Goal: Complete application form: Complete application form

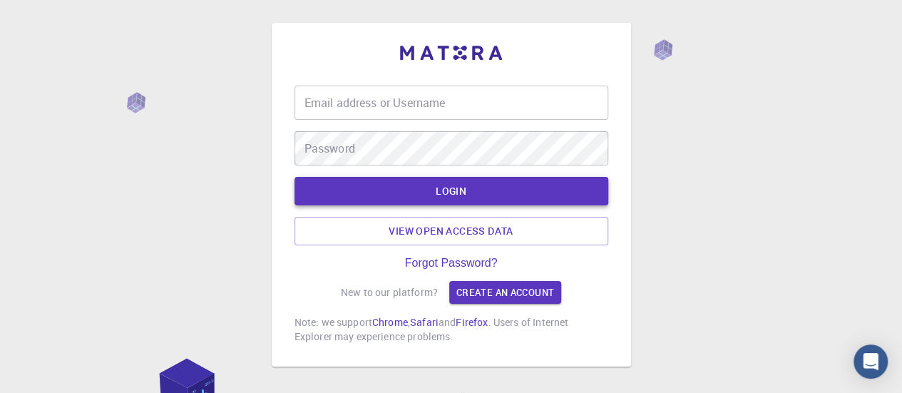
type input "Yassibe elkahoui 1234"
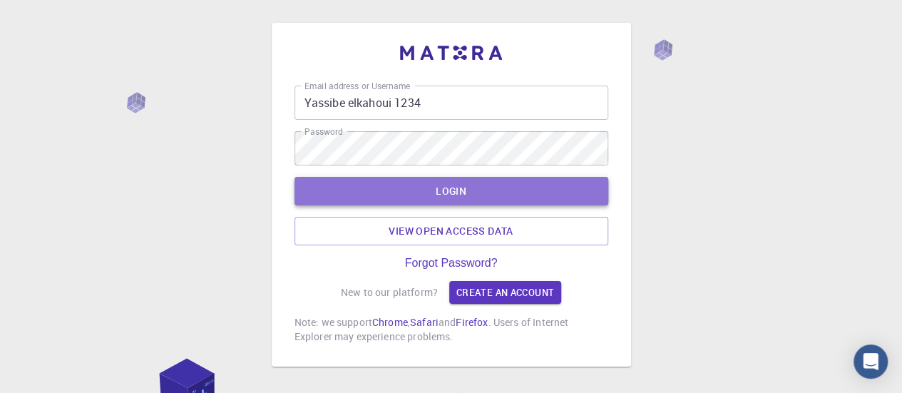
click at [466, 189] on button "LOGIN" at bounding box center [451, 191] width 314 height 29
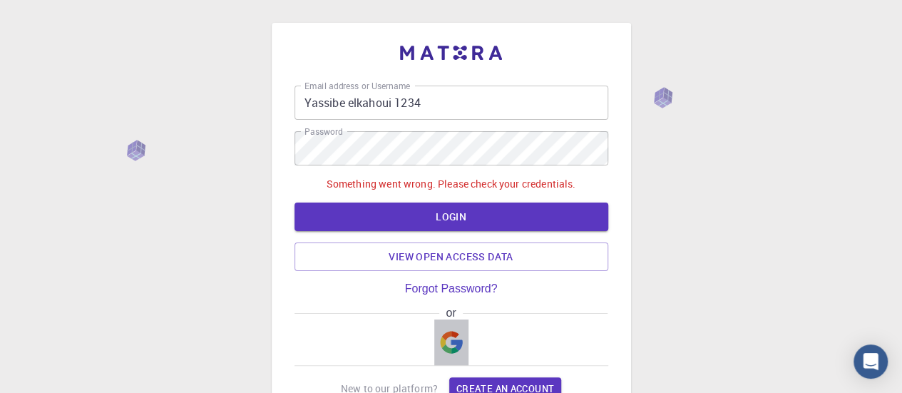
click at [451, 344] on img "button" at bounding box center [451, 342] width 23 height 23
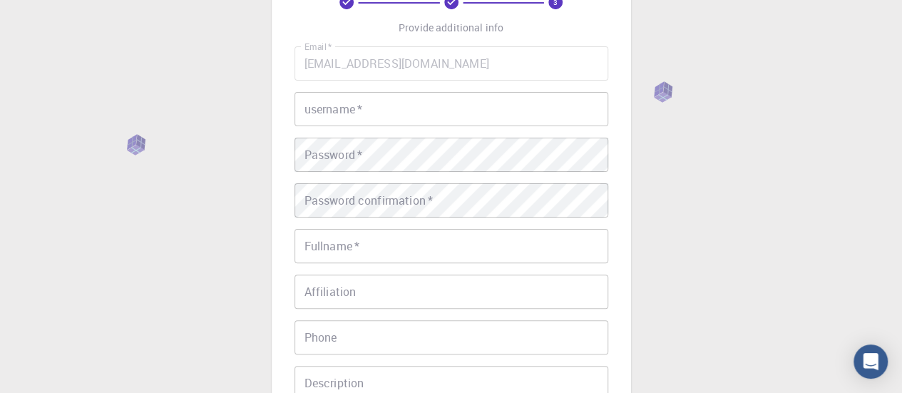
scroll to position [93, 0]
click at [454, 106] on input "username   *" at bounding box center [451, 106] width 314 height 34
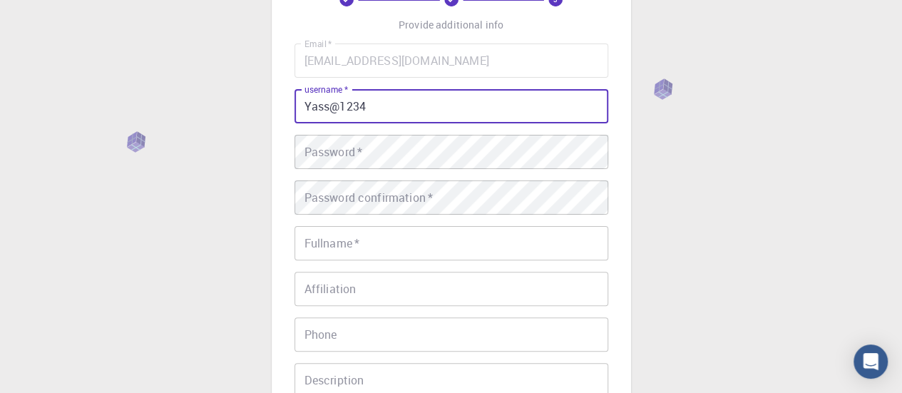
type input "Yass@1234"
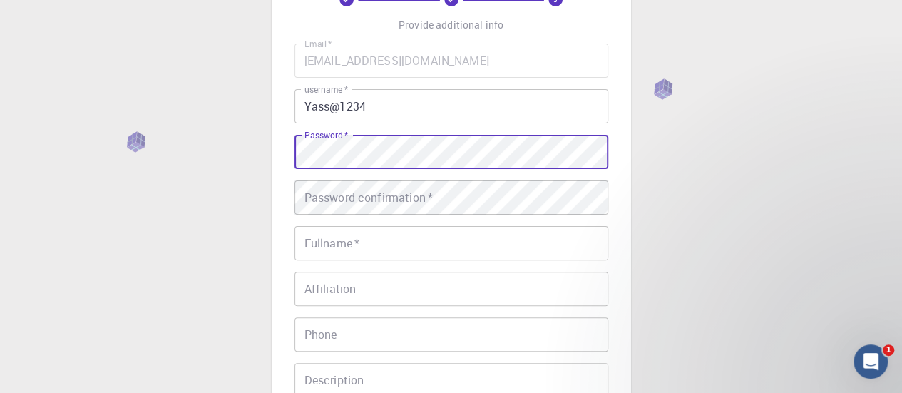
scroll to position [0, 0]
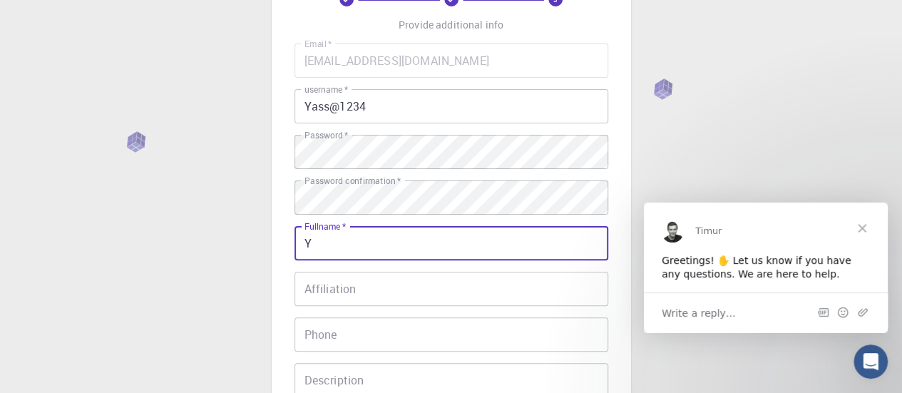
click at [333, 250] on input "Y" at bounding box center [451, 243] width 314 height 34
type input "Y"
type input "yassineelkahoui"
drag, startPoint x: 909, startPoint y: 182, endPoint x: 647, endPoint y: 173, distance: 261.8
click at [647, 173] on div "3 Provide additional info Email   * yassineelkahoui@gmail.com Email   * usernam…" at bounding box center [451, 270] width 902 height 726
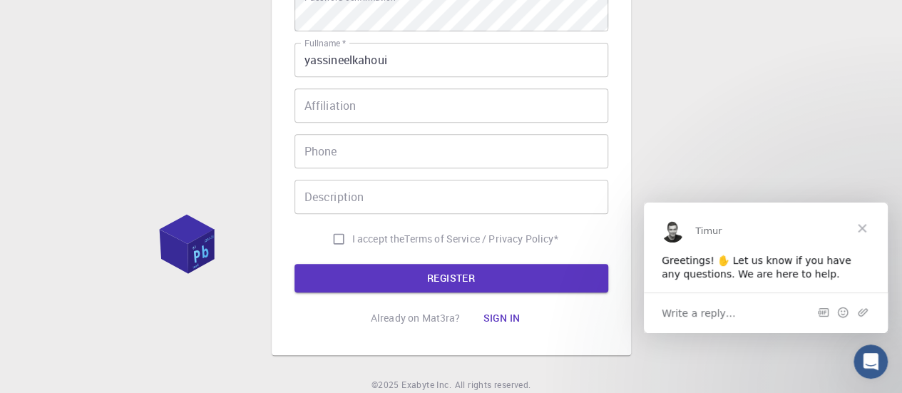
scroll to position [275, 0]
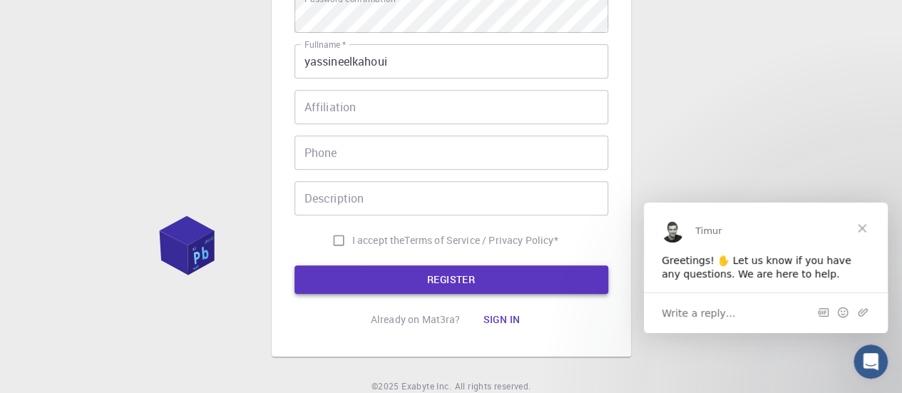
click at [483, 279] on button "REGISTER" at bounding box center [451, 279] width 314 height 29
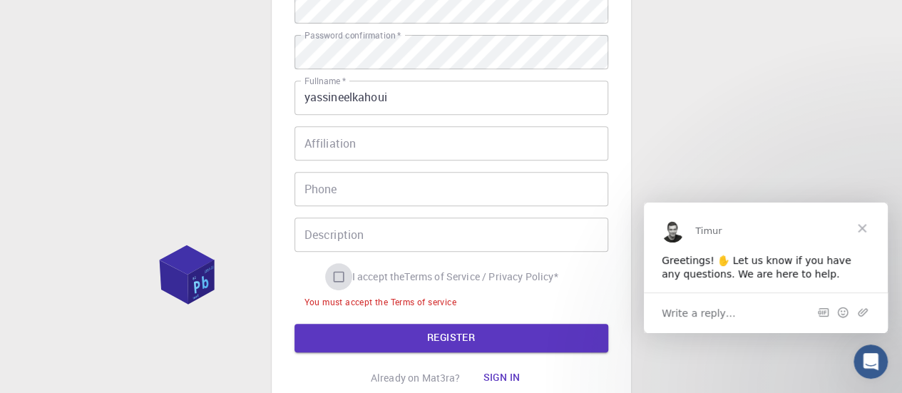
click at [331, 273] on input "I accept the Terms of Service / Privacy Policy *" at bounding box center [338, 276] width 27 height 27
checkbox input "true"
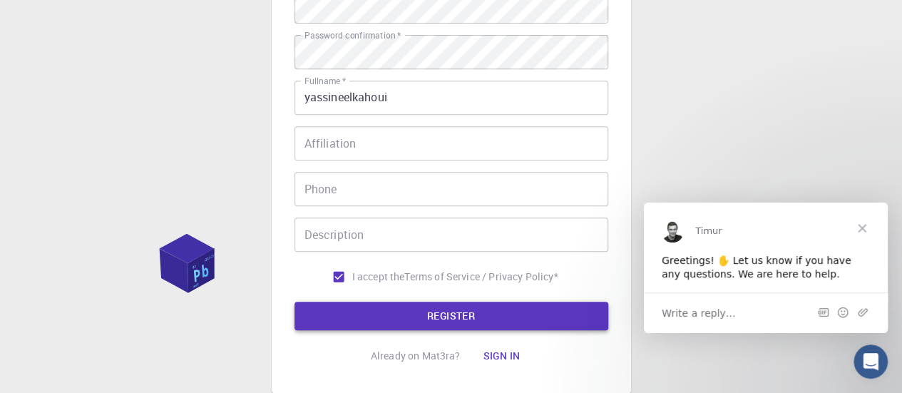
click at [418, 314] on button "REGISTER" at bounding box center [451, 316] width 314 height 29
click at [444, 314] on button "REGISTER" at bounding box center [451, 316] width 314 height 29
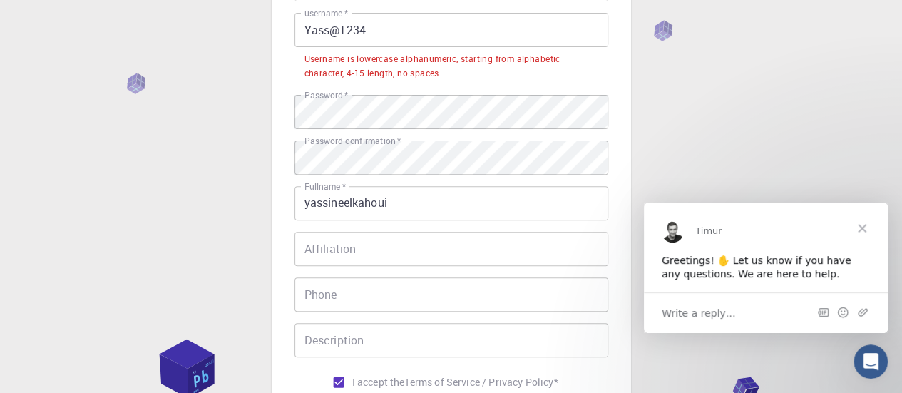
scroll to position [154, 0]
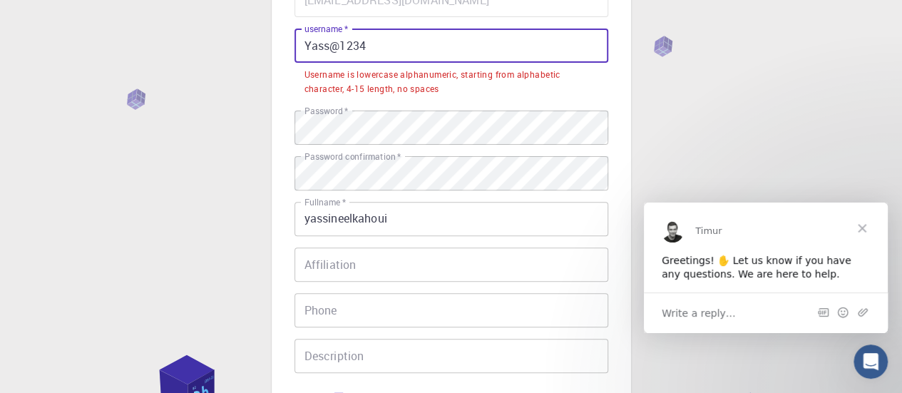
click at [329, 49] on input "Yass@1234" at bounding box center [451, 46] width 314 height 34
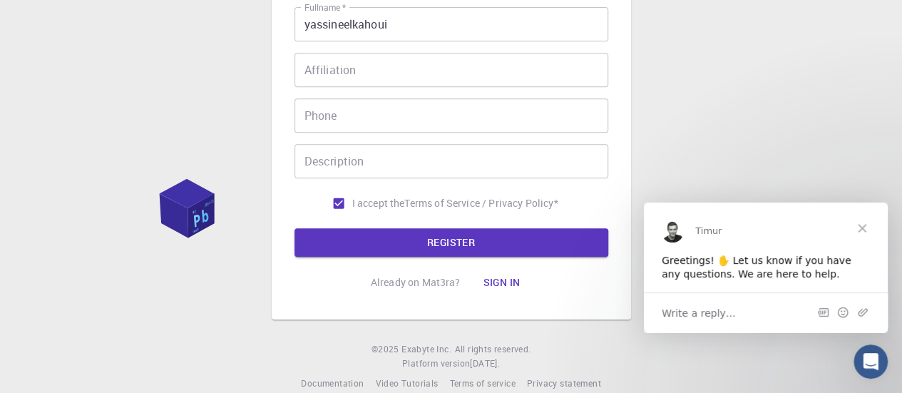
scroll to position [334, 0]
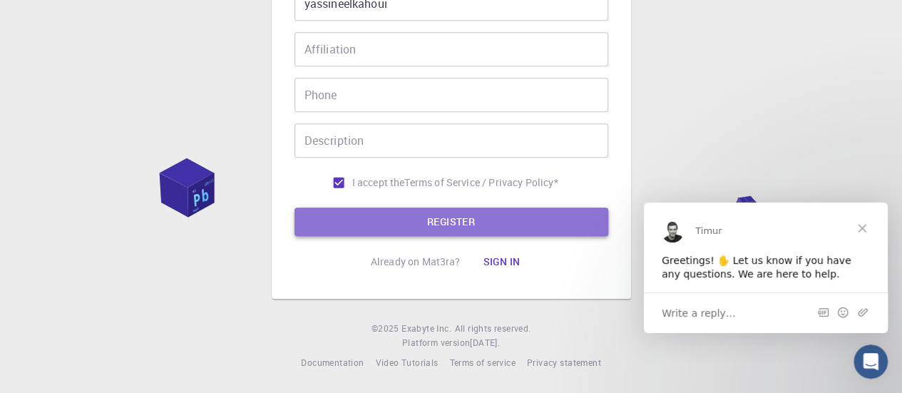
click at [570, 227] on button "REGISTER" at bounding box center [451, 221] width 314 height 29
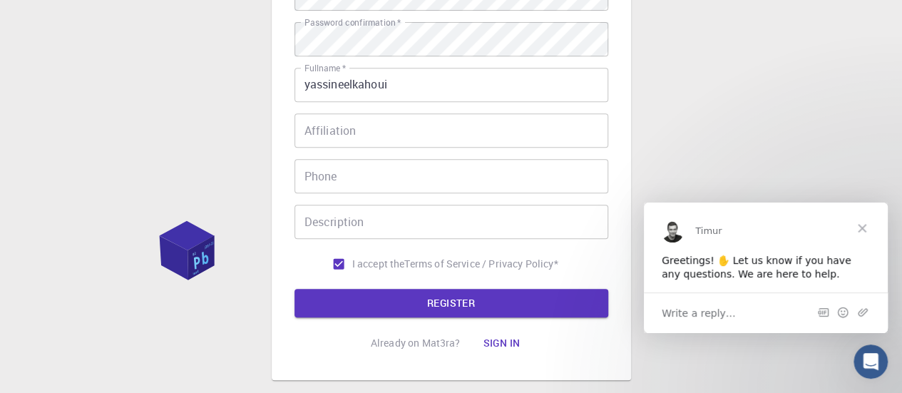
scroll to position [287, 0]
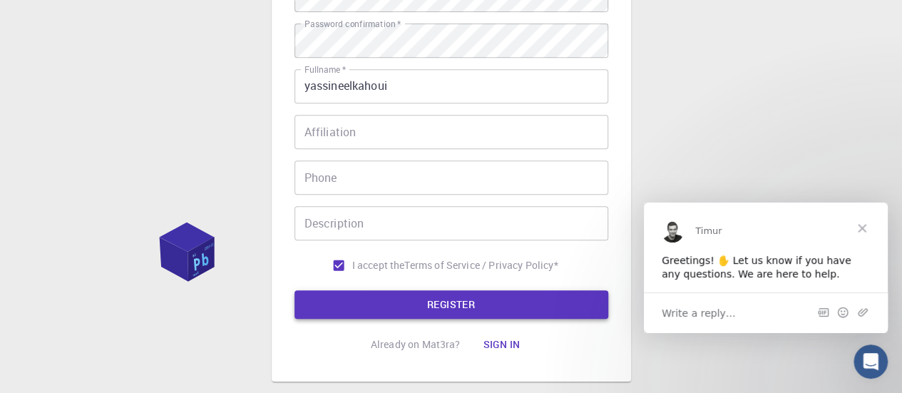
click at [567, 297] on button "REGISTER" at bounding box center [451, 304] width 314 height 29
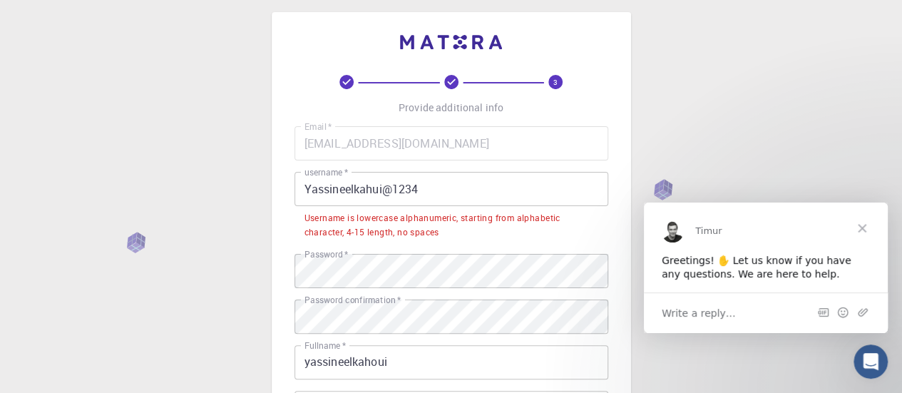
scroll to position [0, 0]
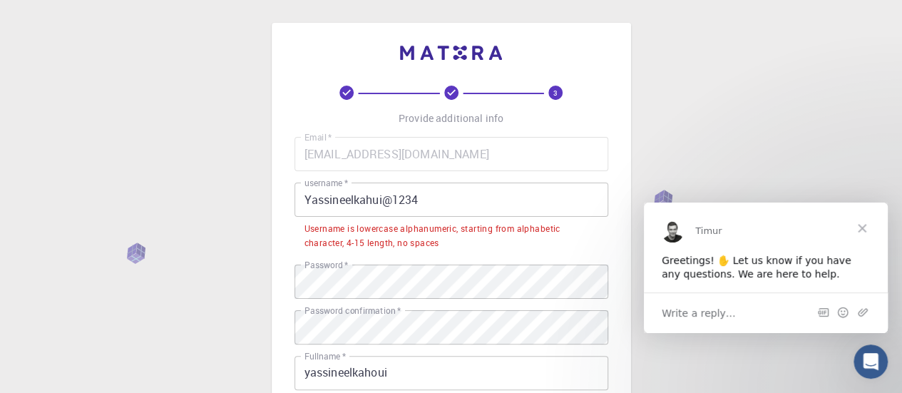
click at [433, 203] on input "Yassineelkahui@1234" at bounding box center [451, 199] width 314 height 34
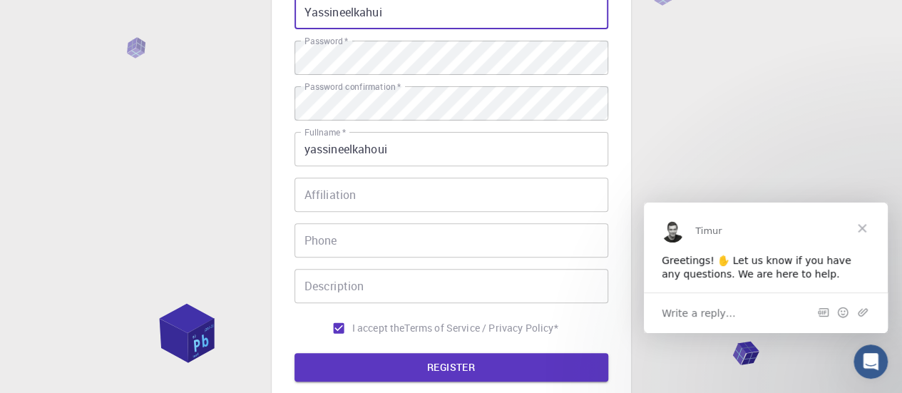
scroll to position [195, 0]
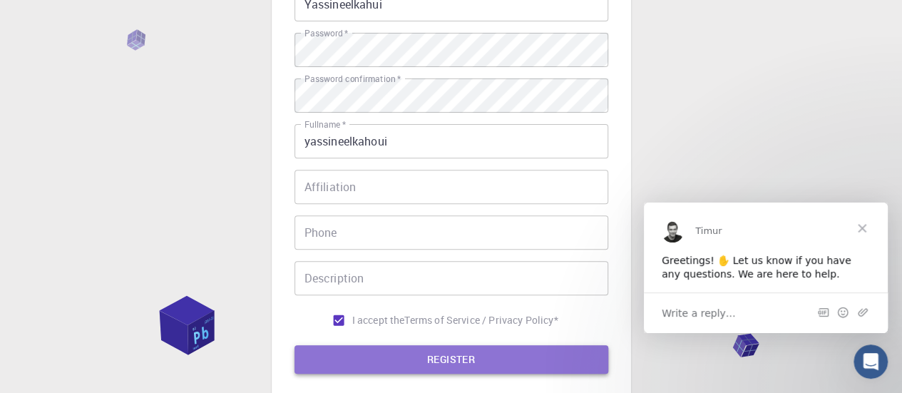
click at [525, 357] on button "REGISTER" at bounding box center [451, 359] width 314 height 29
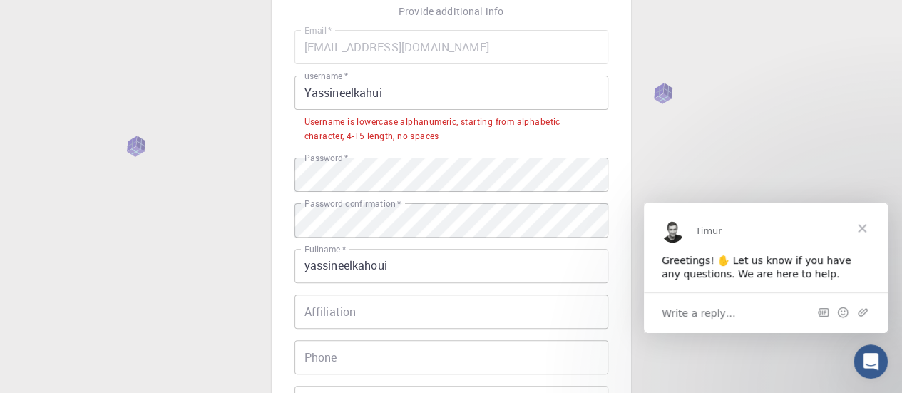
scroll to position [106, 0]
click at [344, 96] on input "Yassineelkahui" at bounding box center [451, 94] width 314 height 34
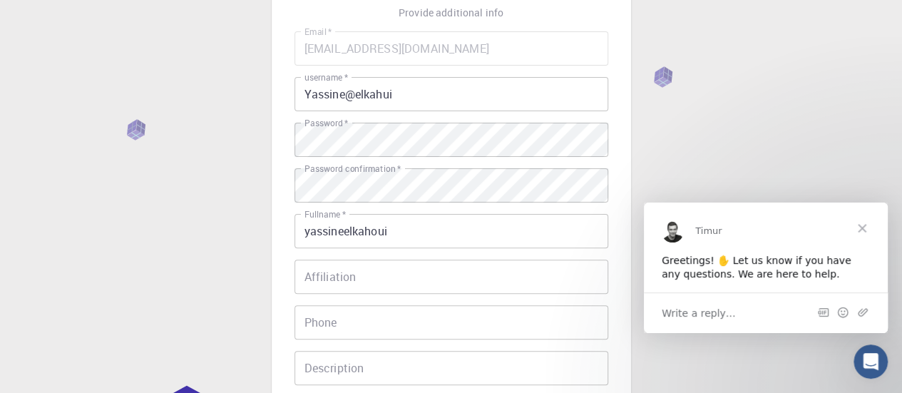
drag, startPoint x: 905, startPoint y: 123, endPoint x: 843, endPoint y: 31, distance: 110.9
click at [843, 31] on div "3 Provide additional info Email   * yassineelkahoui@gmail.com Email   * usernam…" at bounding box center [451, 257] width 902 height 726
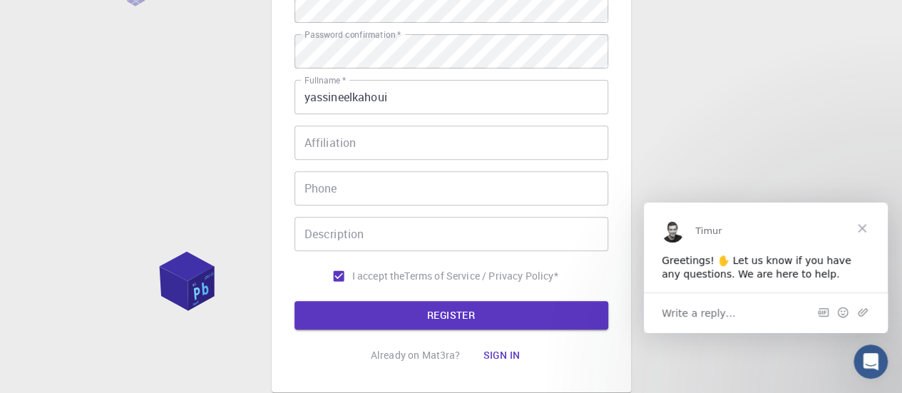
scroll to position [249, 0]
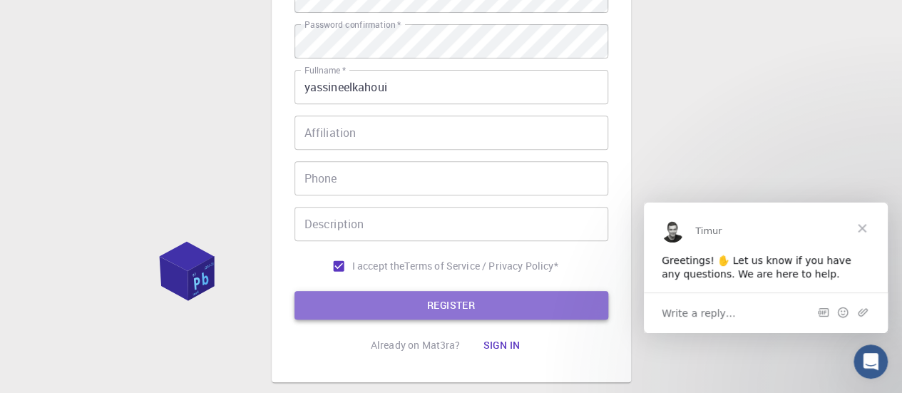
click at [488, 312] on button "REGISTER" at bounding box center [451, 305] width 314 height 29
click at [488, 312] on button "REGISTER" at bounding box center [451, 306] width 314 height 29
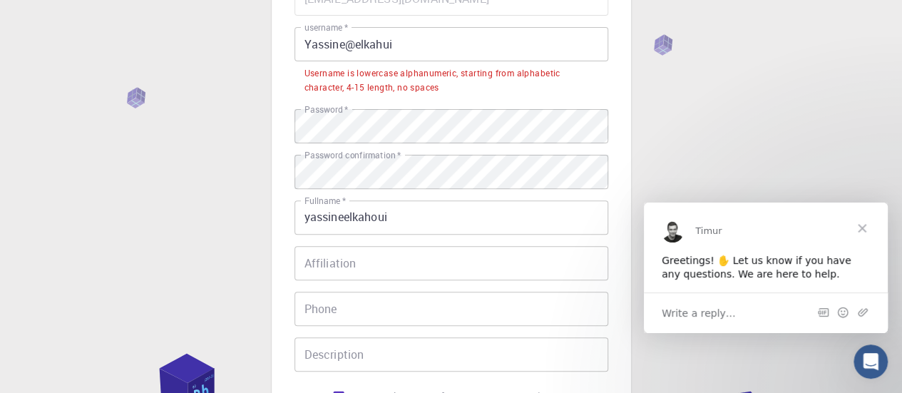
scroll to position [119, 0]
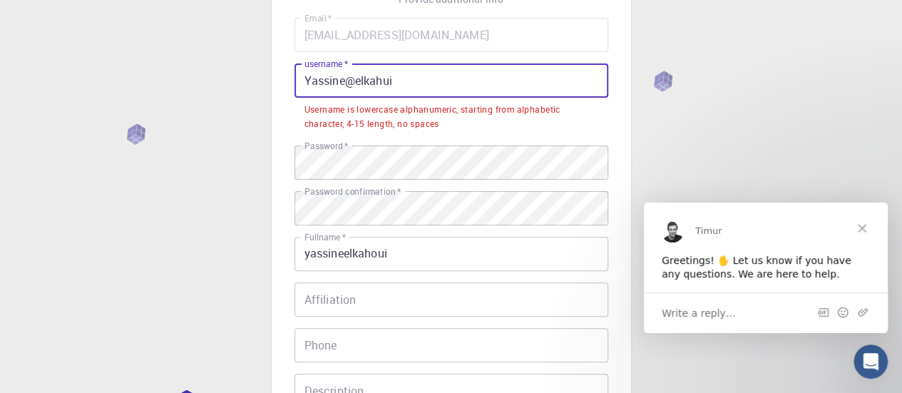
click at [396, 83] on input "Yassine@elkahui" at bounding box center [451, 80] width 314 height 34
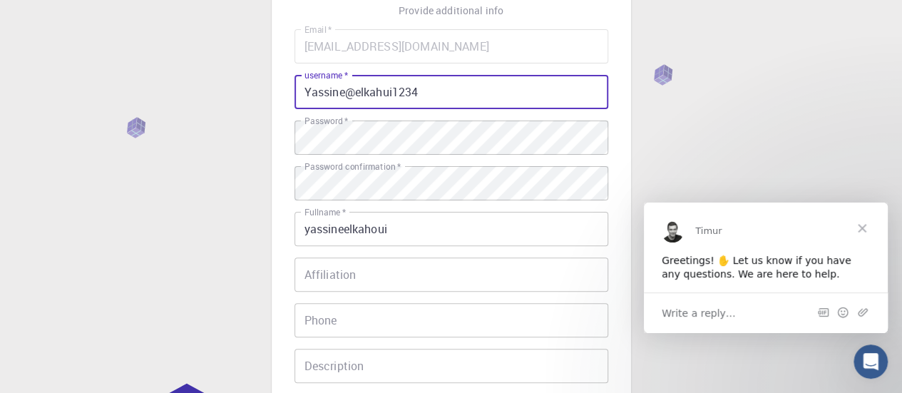
scroll to position [334, 0]
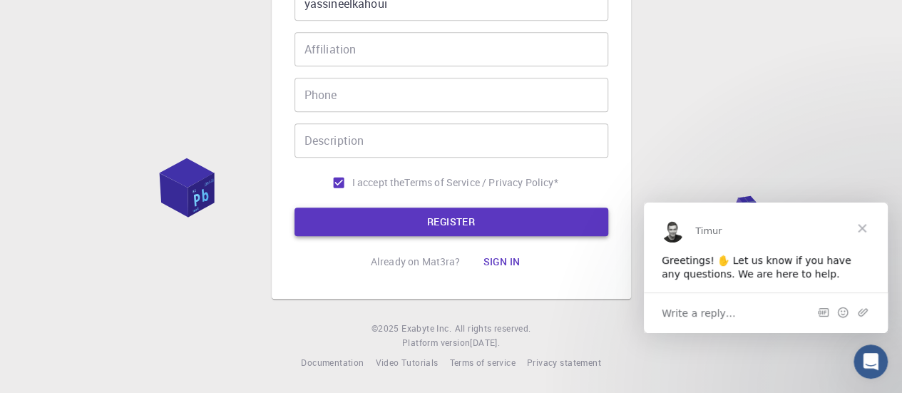
click at [579, 220] on button "REGISTER" at bounding box center [451, 221] width 314 height 29
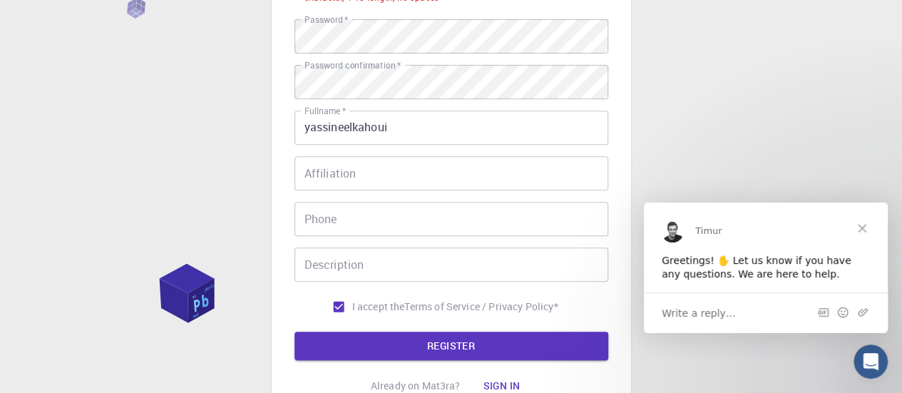
scroll to position [272, 0]
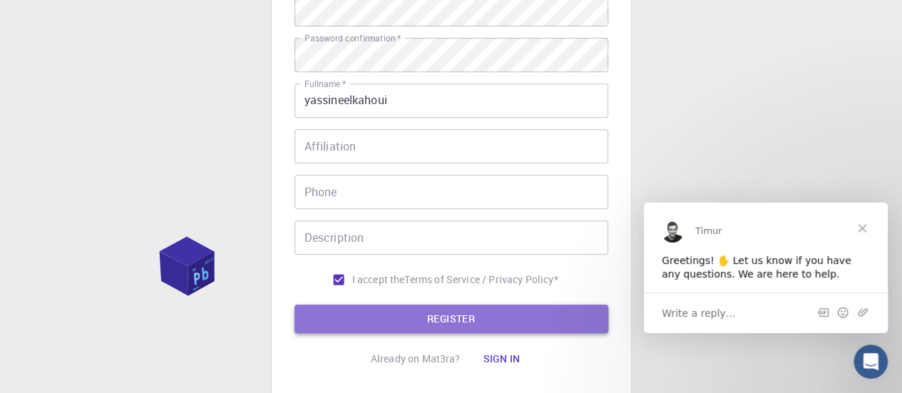
click at [459, 319] on button "REGISTER" at bounding box center [451, 318] width 314 height 29
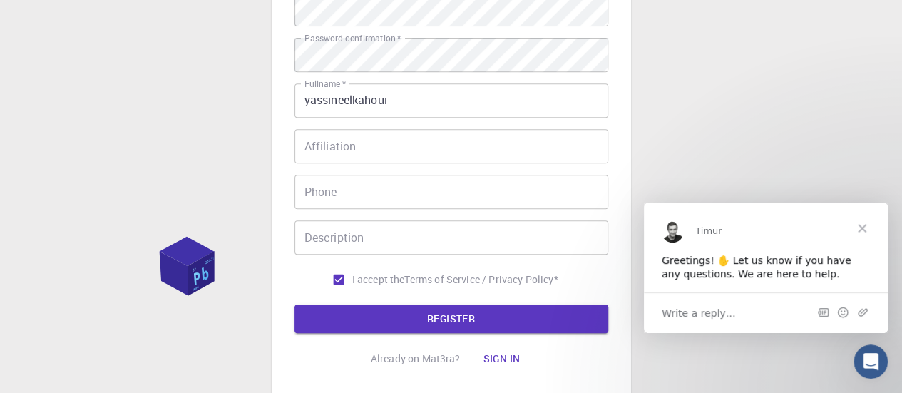
scroll to position [0, 0]
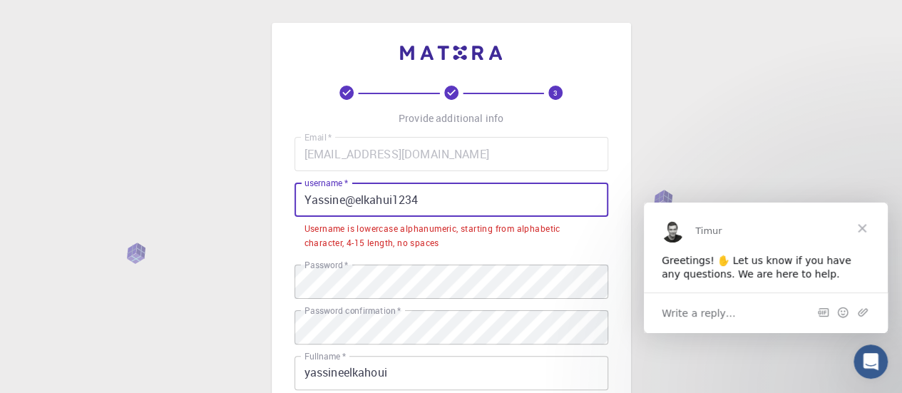
click at [356, 202] on input "Yassine@elkahui1234" at bounding box center [451, 199] width 314 height 34
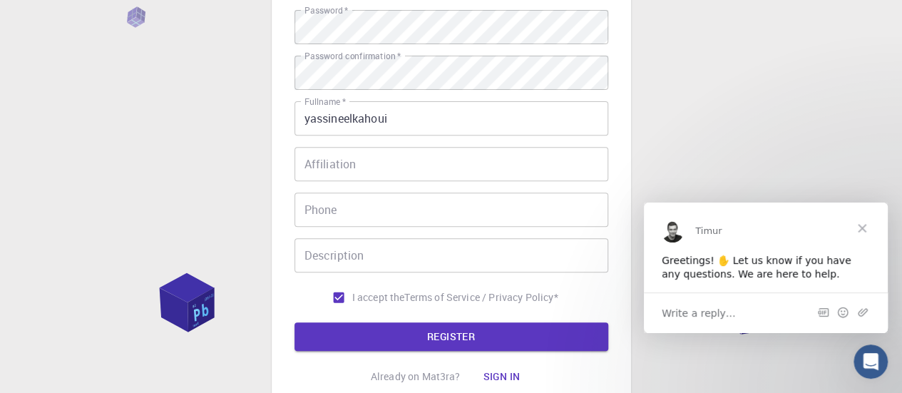
scroll to position [232, 0]
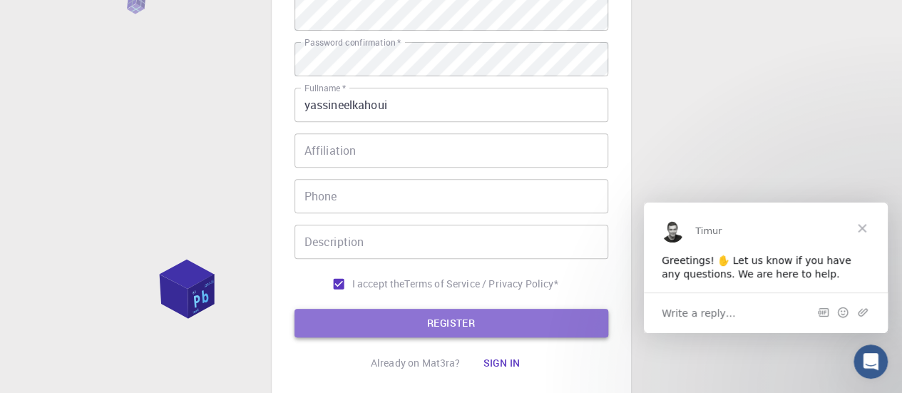
click at [555, 322] on button "REGISTER" at bounding box center [451, 323] width 314 height 29
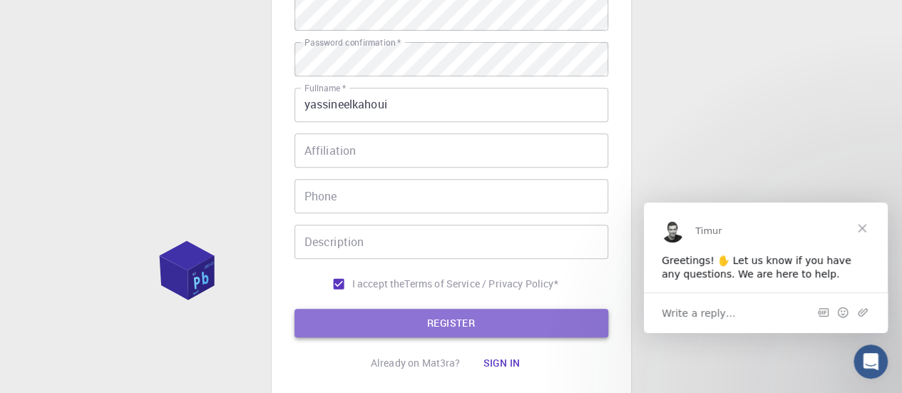
click at [555, 322] on button "REGISTER" at bounding box center [451, 323] width 314 height 29
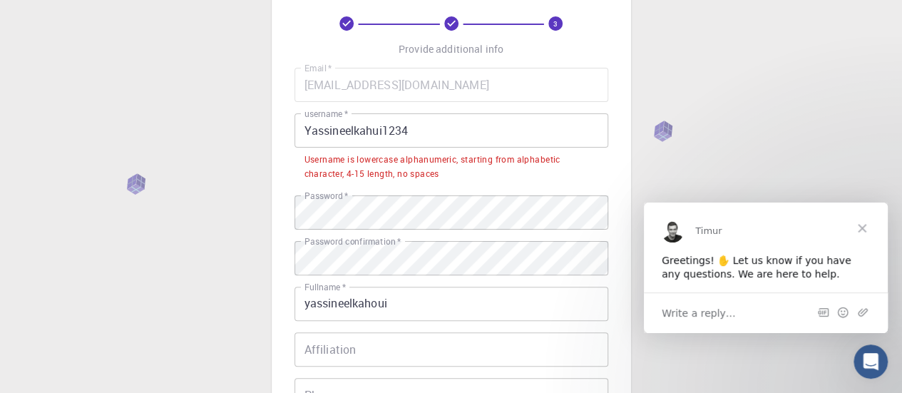
scroll to position [71, 0]
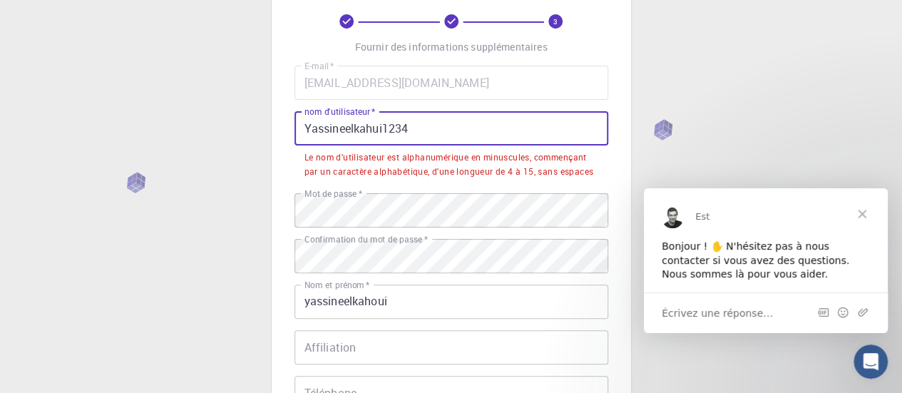
drag, startPoint x: 411, startPoint y: 129, endPoint x: 385, endPoint y: 129, distance: 26.4
click at [385, 129] on input "Yassineelkahui1234" at bounding box center [451, 128] width 314 height 34
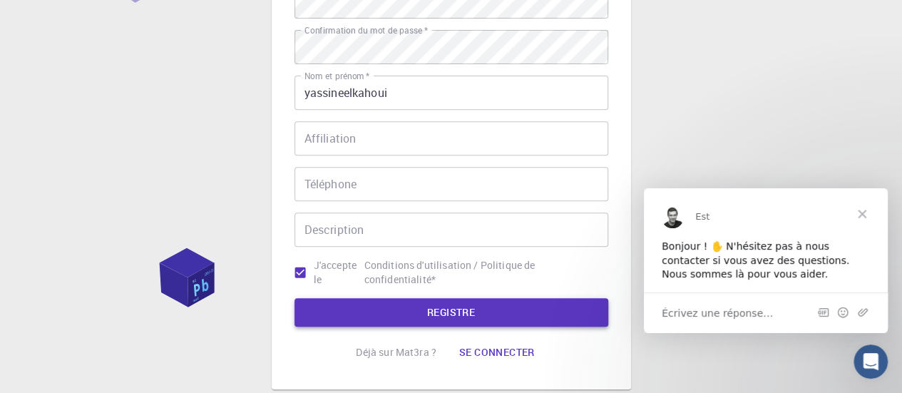
click at [520, 314] on button "REGISTRE" at bounding box center [451, 312] width 314 height 29
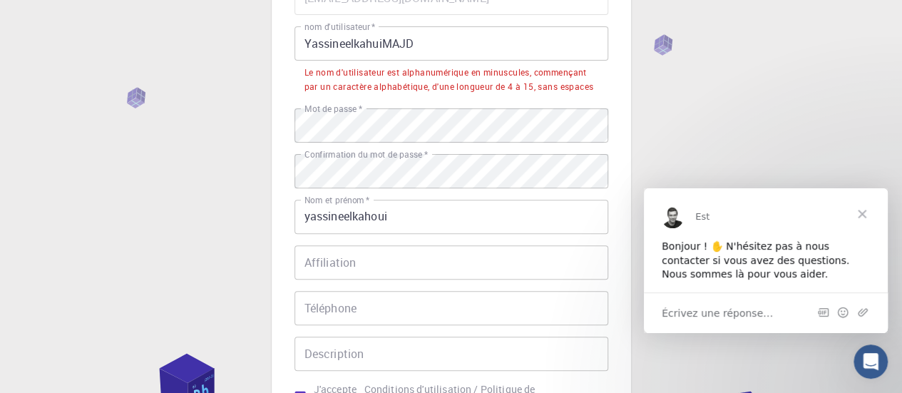
scroll to position [154, 0]
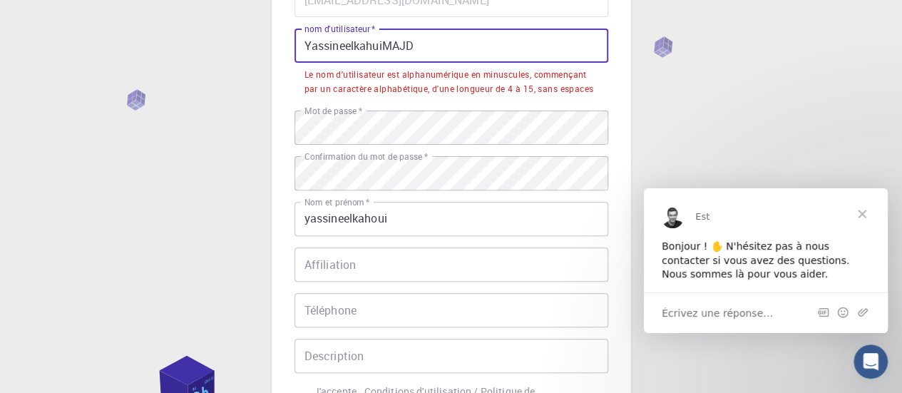
click at [382, 49] on input "YassineelkahuiMAJD" at bounding box center [451, 46] width 314 height 34
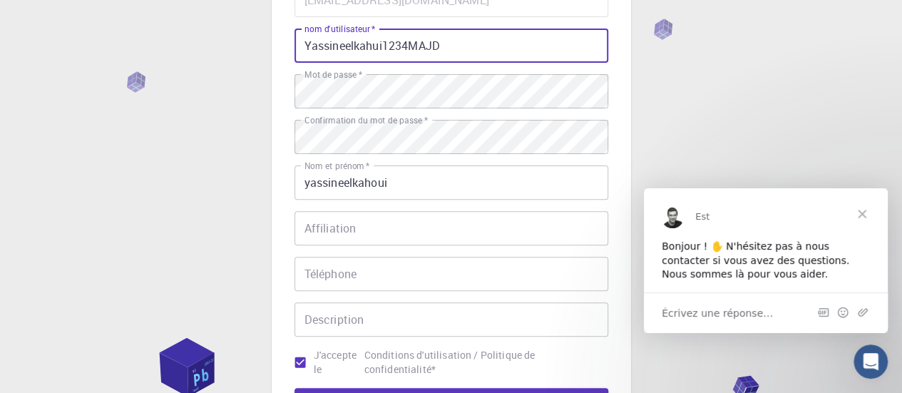
type input "Yassineelkahui1234MAJD"
drag, startPoint x: 907, startPoint y: 148, endPoint x: 804, endPoint y: 27, distance: 159.3
click at [804, 27] on div "3 Fournir des informations supplémentaires E-mail   * yassineelkahoui@gmail.com…" at bounding box center [451, 209] width 902 height 727
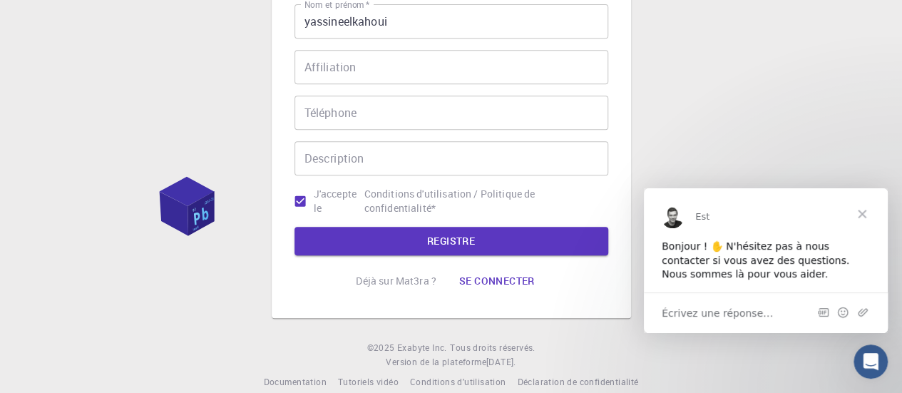
scroll to position [335, 0]
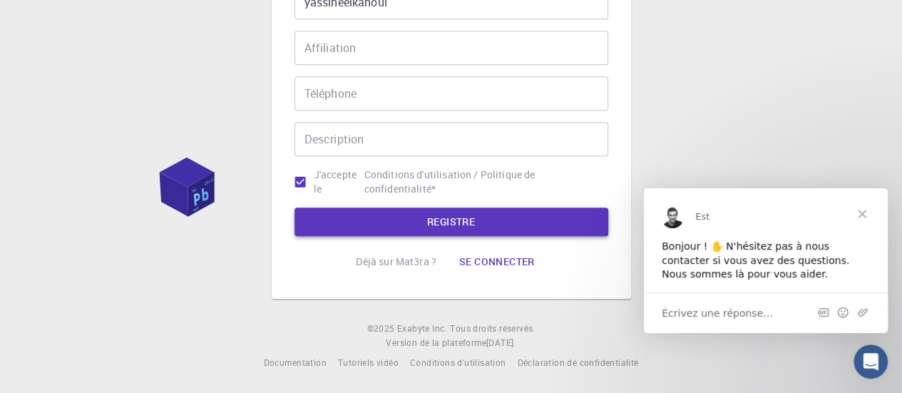
click at [582, 218] on button "REGISTRE" at bounding box center [451, 221] width 314 height 29
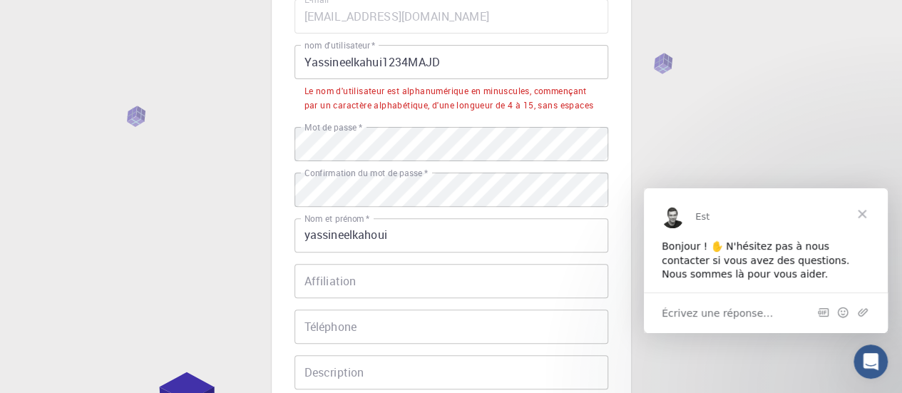
scroll to position [135, 0]
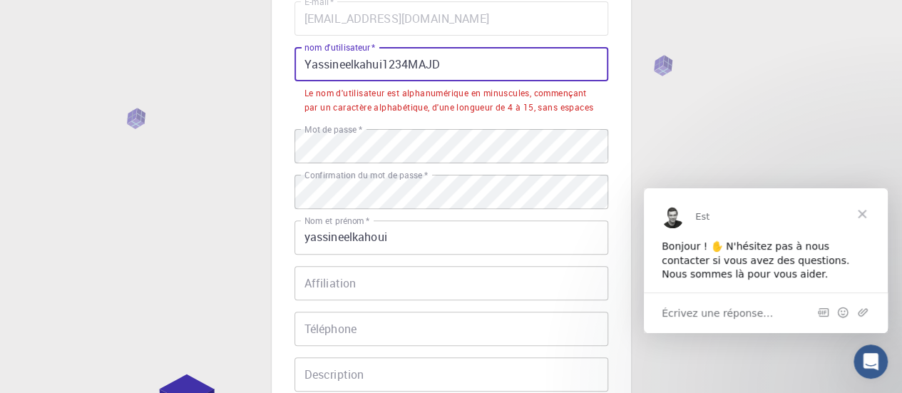
drag, startPoint x: 460, startPoint y: 66, endPoint x: 269, endPoint y: 73, distance: 190.4
click at [269, 73] on div "3 Fournir des informations supplémentaires E-mail   * yassineelkahoui@gmail.com…" at bounding box center [451, 246] width 902 height 763
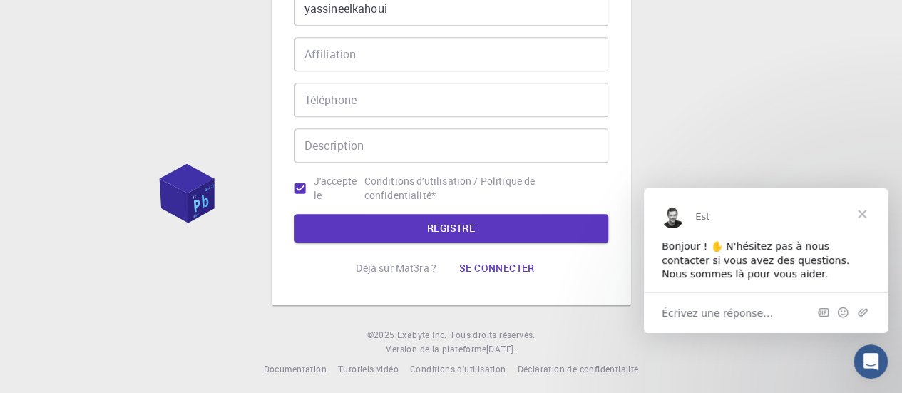
scroll to position [335, 0]
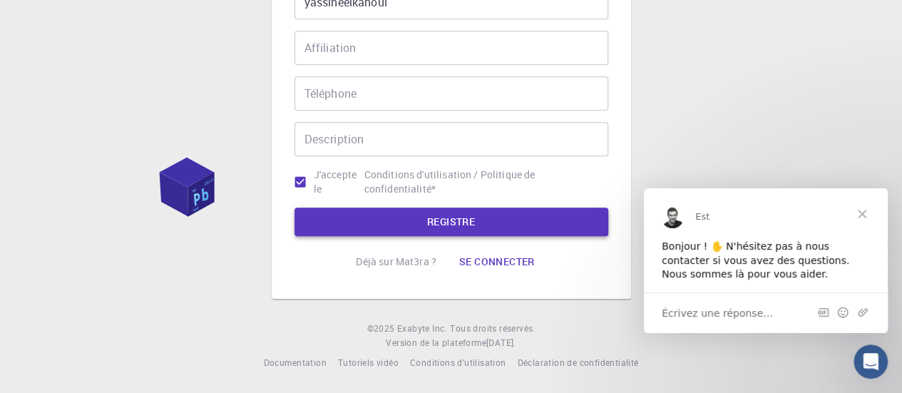
click at [518, 224] on button "REGISTRE" at bounding box center [451, 221] width 314 height 29
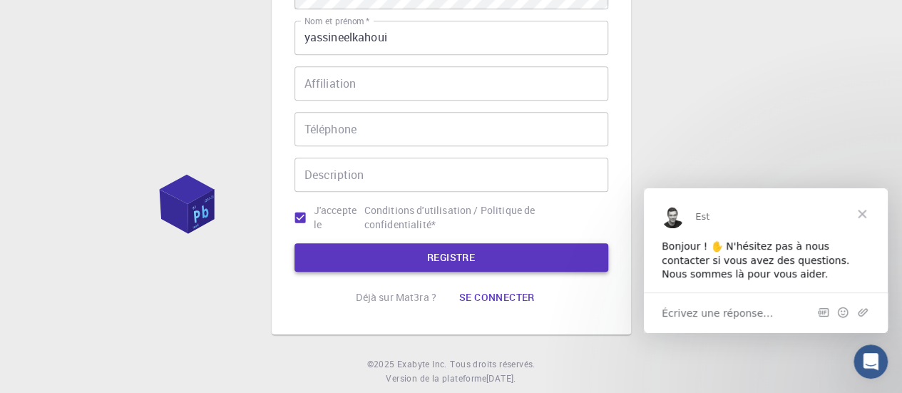
scroll to position [371, 0]
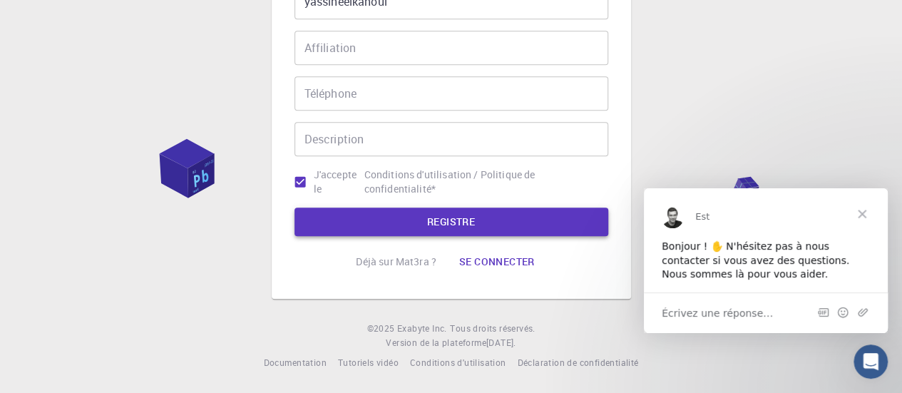
click at [518, 224] on button "REGISTRE" at bounding box center [451, 221] width 314 height 29
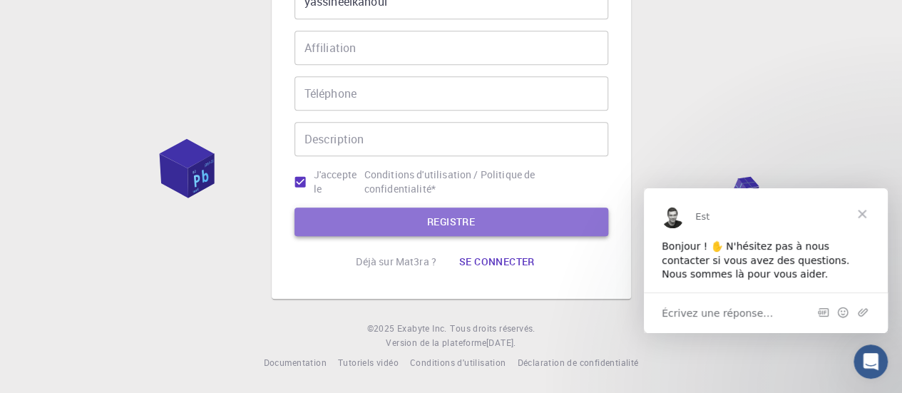
click at [518, 224] on button "REGISTRE" at bounding box center [451, 221] width 314 height 29
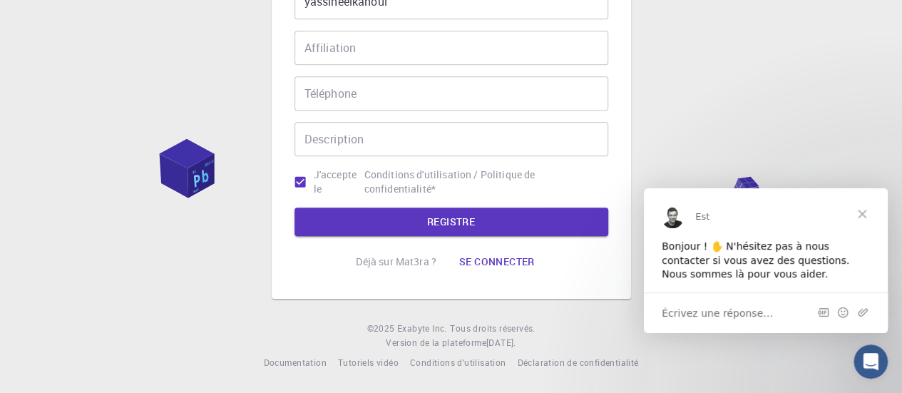
scroll to position [125, 0]
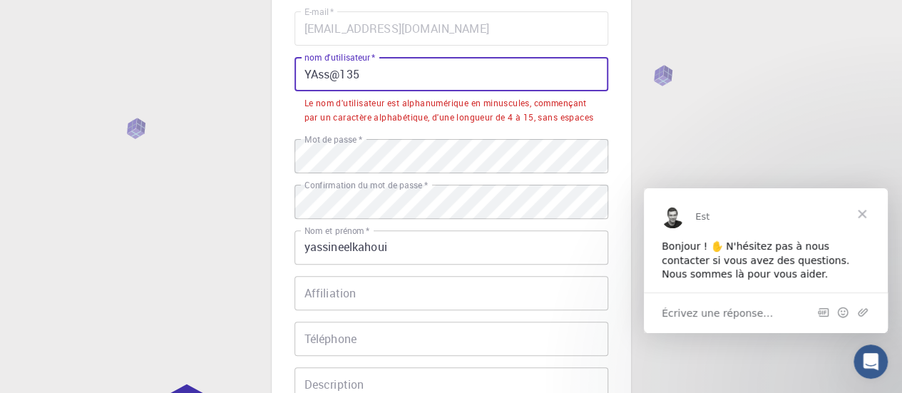
click at [328, 78] on input "YAss@135" at bounding box center [451, 74] width 314 height 34
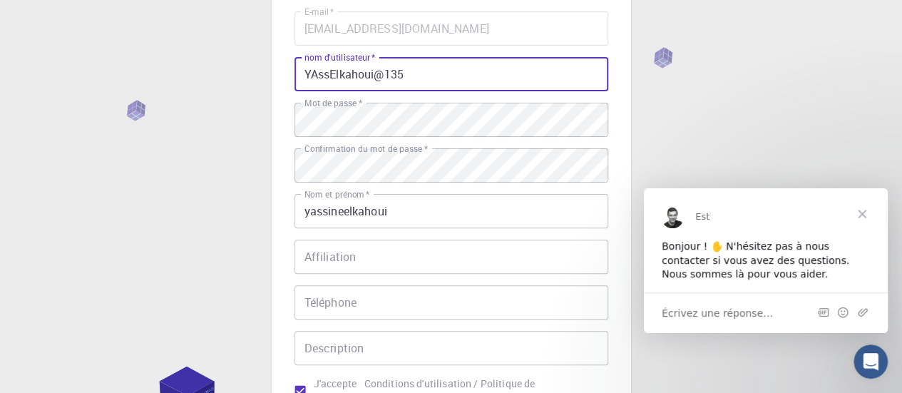
scroll to position [315, 0]
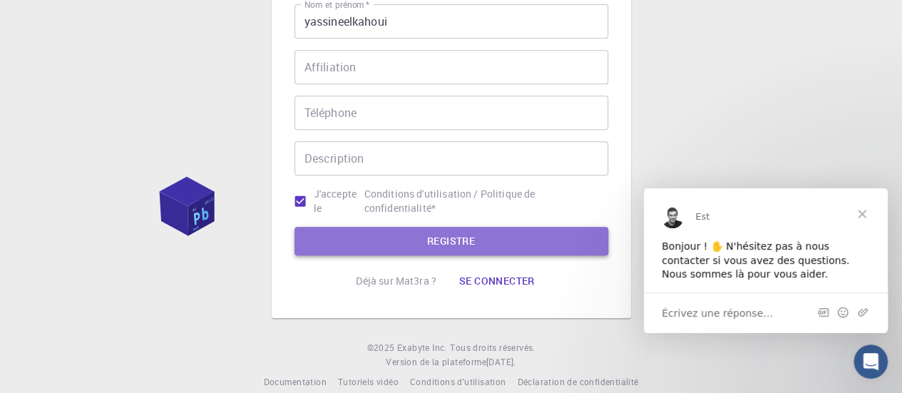
click at [527, 240] on button "REGISTRE" at bounding box center [451, 241] width 314 height 29
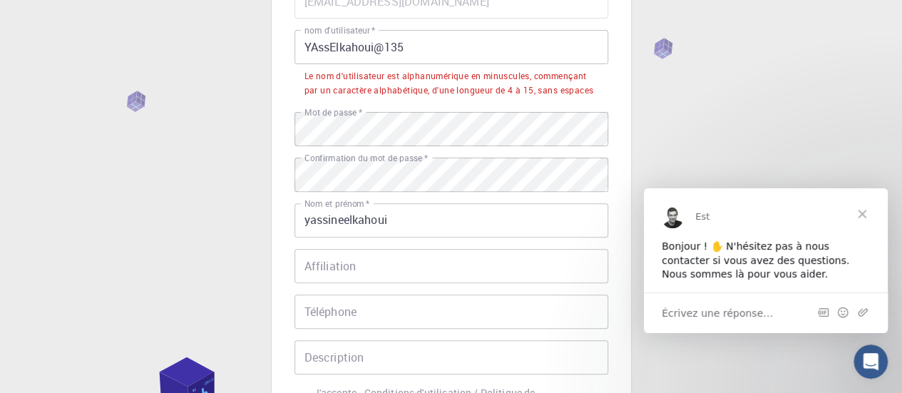
scroll to position [145, 0]
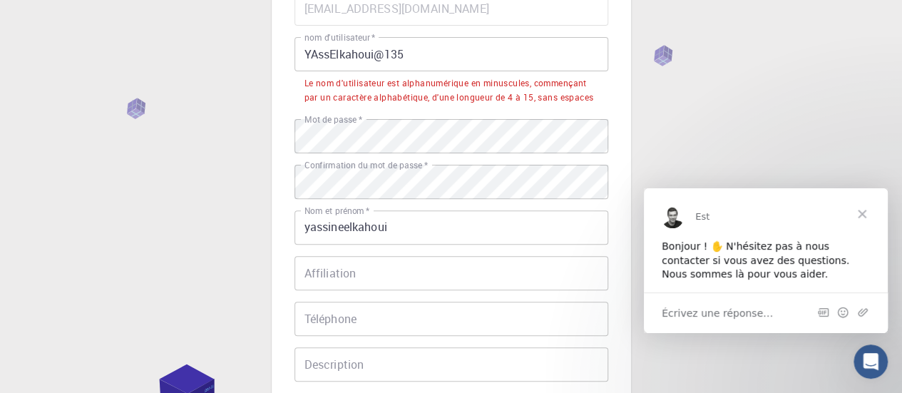
click at [386, 59] on input "YAssElkahoui@135" at bounding box center [451, 54] width 314 height 34
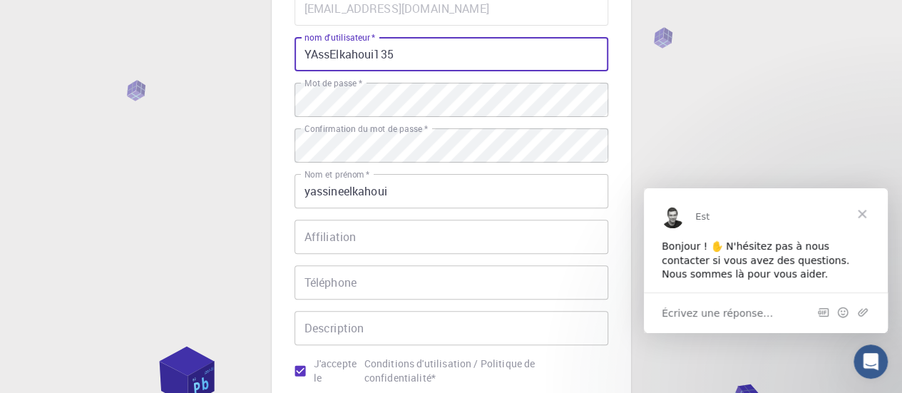
type input "YAssElkahoui135"
drag, startPoint x: 912, startPoint y: 179, endPoint x: 649, endPoint y: 158, distance: 263.9
click at [649, 158] on div "3 Fournir des informations supplémentaires E-mail   * yassineelkahoui@gmail.com…" at bounding box center [451, 218] width 902 height 727
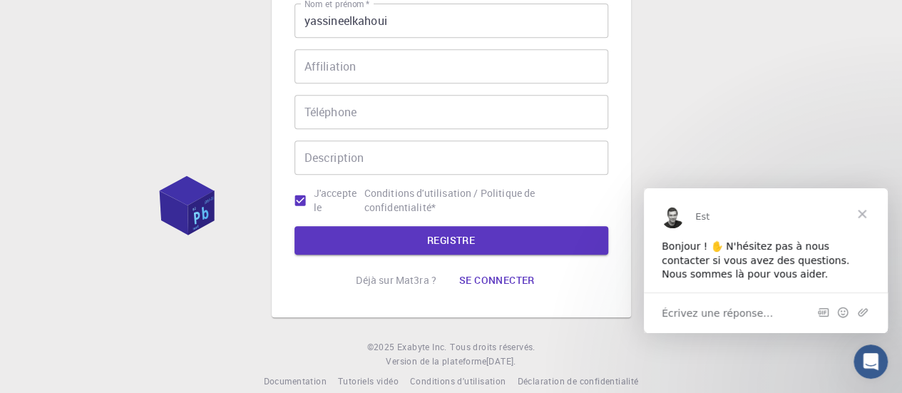
scroll to position [335, 0]
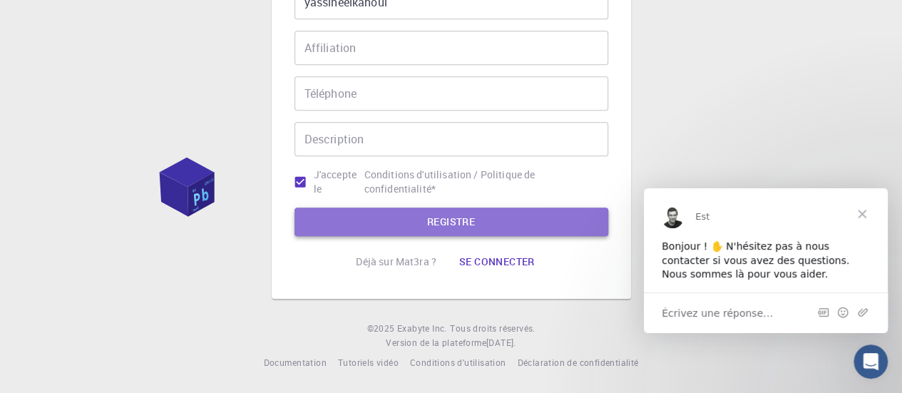
click at [512, 215] on button "REGISTRE" at bounding box center [451, 221] width 314 height 29
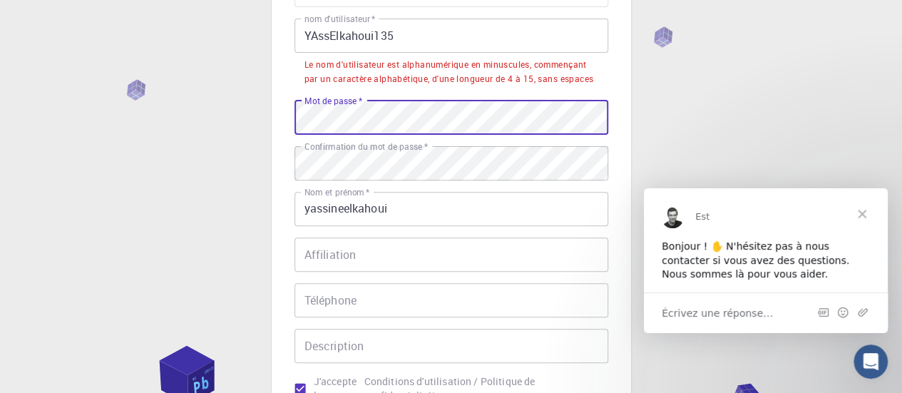
scroll to position [161, 0]
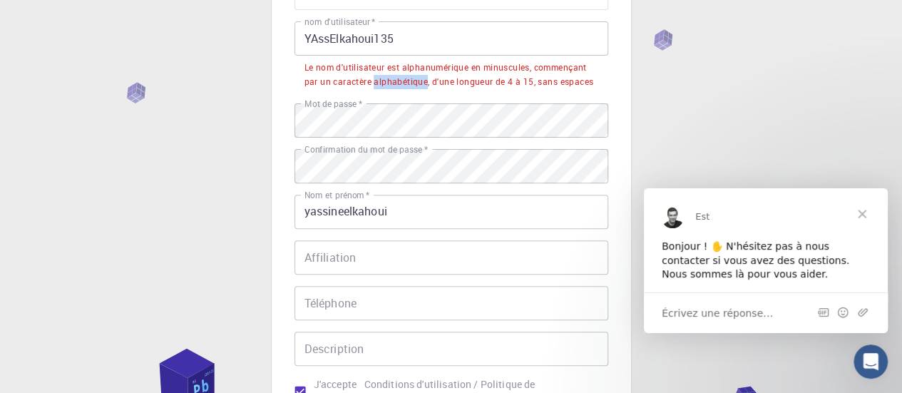
drag, startPoint x: 374, startPoint y: 81, endPoint x: 413, endPoint y: 76, distance: 39.5
click at [413, 76] on font "Le nom d'utilisateur est alphanumérique en minuscules, commençant par un caract…" at bounding box center [448, 74] width 289 height 26
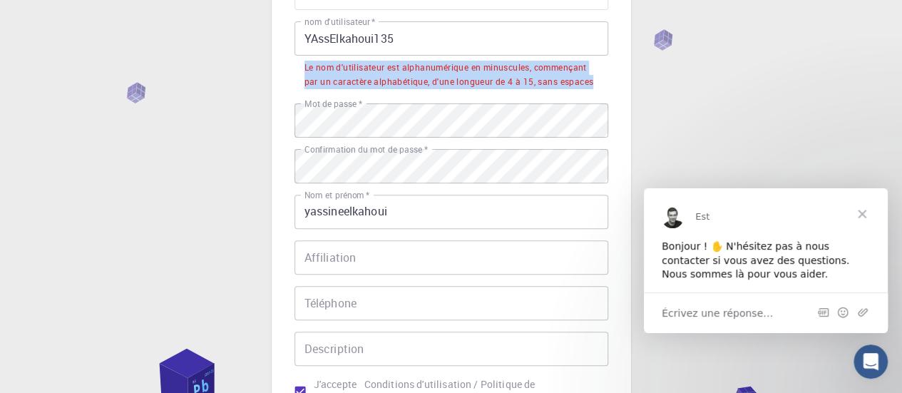
drag, startPoint x: 299, startPoint y: 67, endPoint x: 583, endPoint y: 93, distance: 284.9
click at [583, 93] on div "E-mail   * yassineelkahoui@gmail.com E-mail   * nom d'utilisateur   * YAssElkah…" at bounding box center [451, 191] width 314 height 430
copy font "Le nom d'utilisateur est alphanumérique en minuscules, commençant par un caract…"
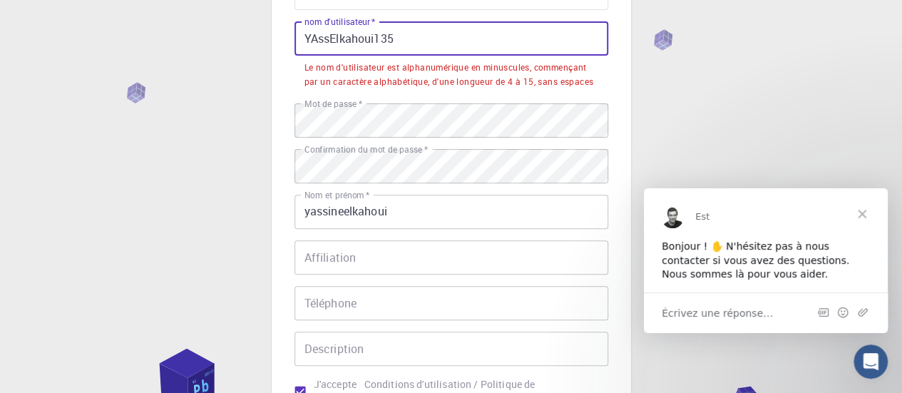
drag, startPoint x: 399, startPoint y: 36, endPoint x: 291, endPoint y: 31, distance: 108.4
click at [291, 31] on div "3 Fournir des informations supplémentaires E-mail   * yassineelkahoui@gmail.com…" at bounding box center [451, 185] width 359 height 647
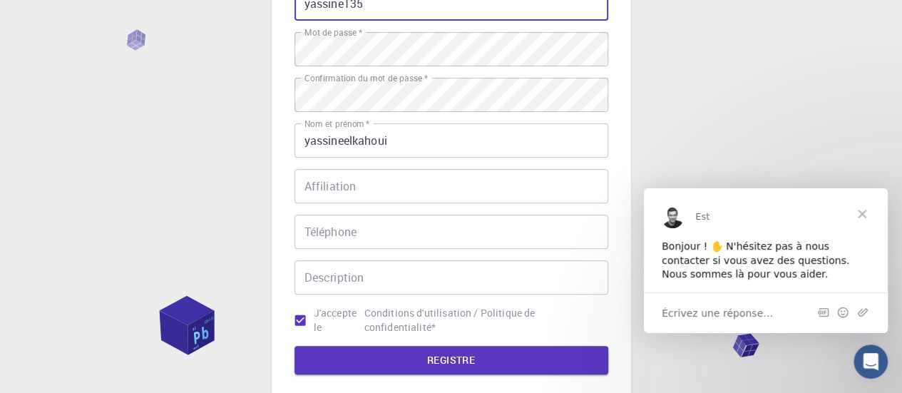
scroll to position [281, 0]
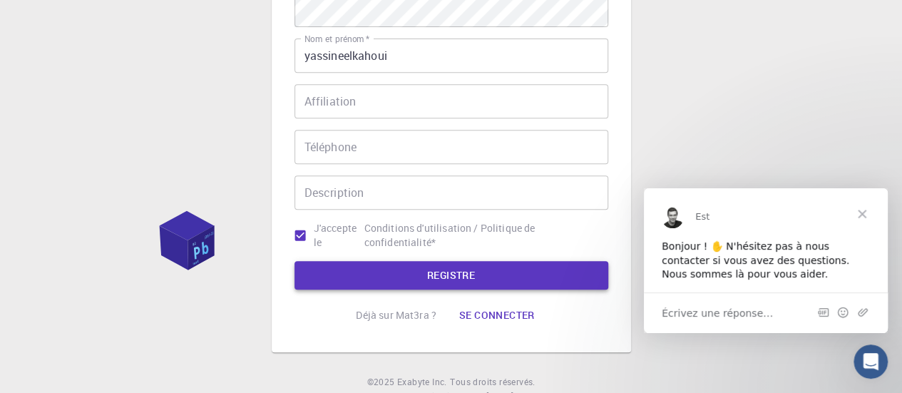
type input "yassine135"
click at [545, 274] on button "REGISTRE" at bounding box center [451, 275] width 314 height 29
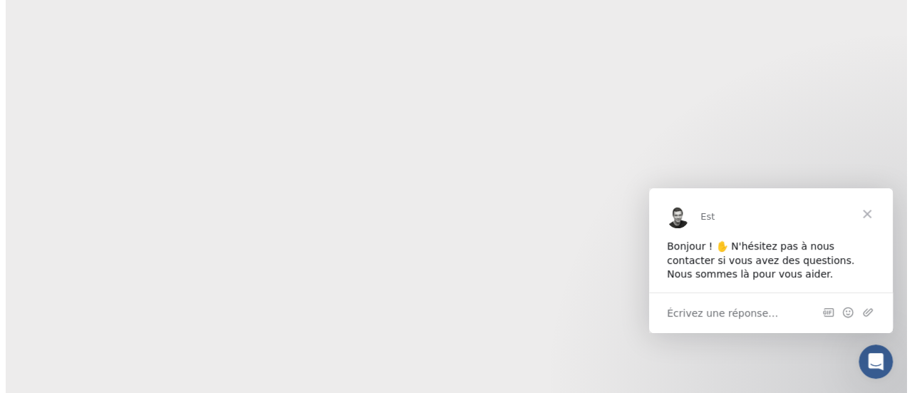
scroll to position [0, 0]
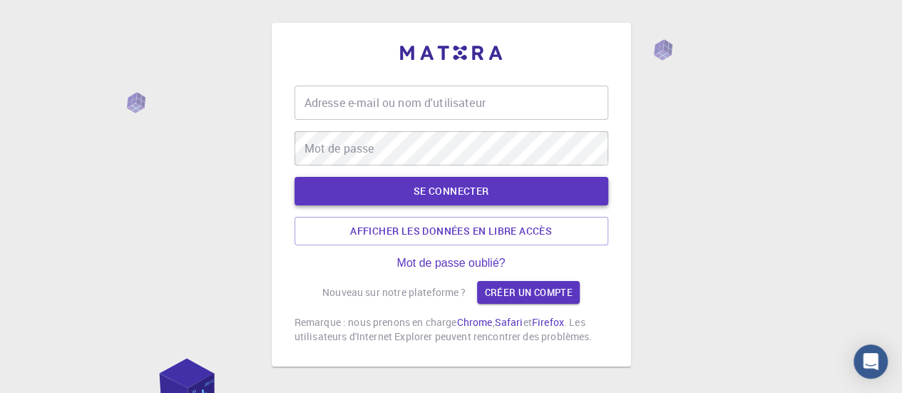
type input "yassine135"
click at [501, 195] on button "SE CONNECTER" at bounding box center [451, 191] width 314 height 29
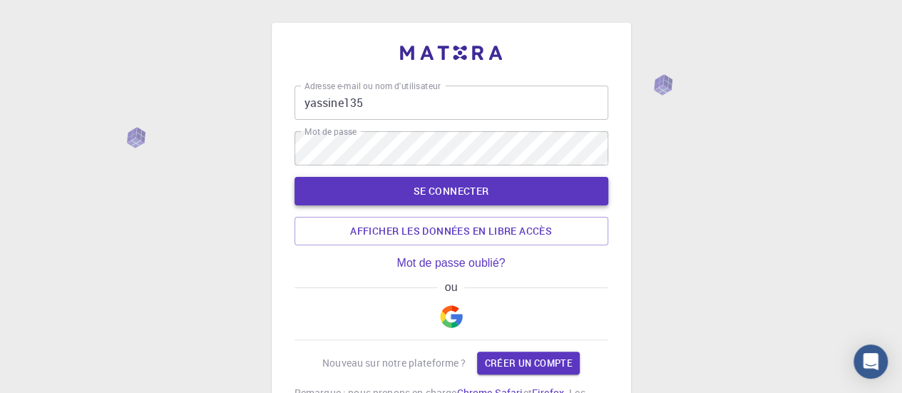
click at [476, 189] on font "SE CONNECTER" at bounding box center [451, 191] width 76 height 14
